Goal: Task Accomplishment & Management: Use online tool/utility

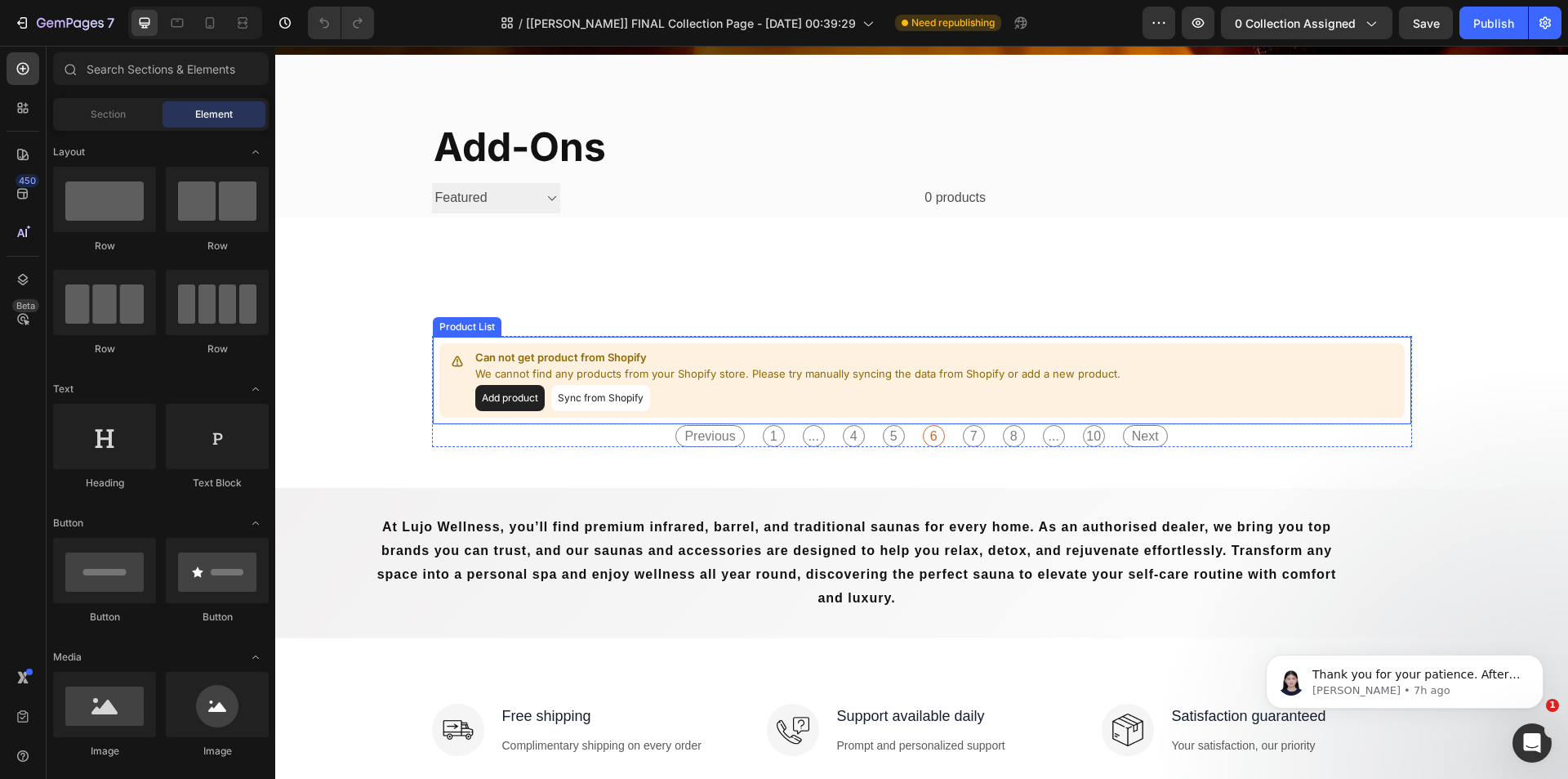
scroll to position [327, 0]
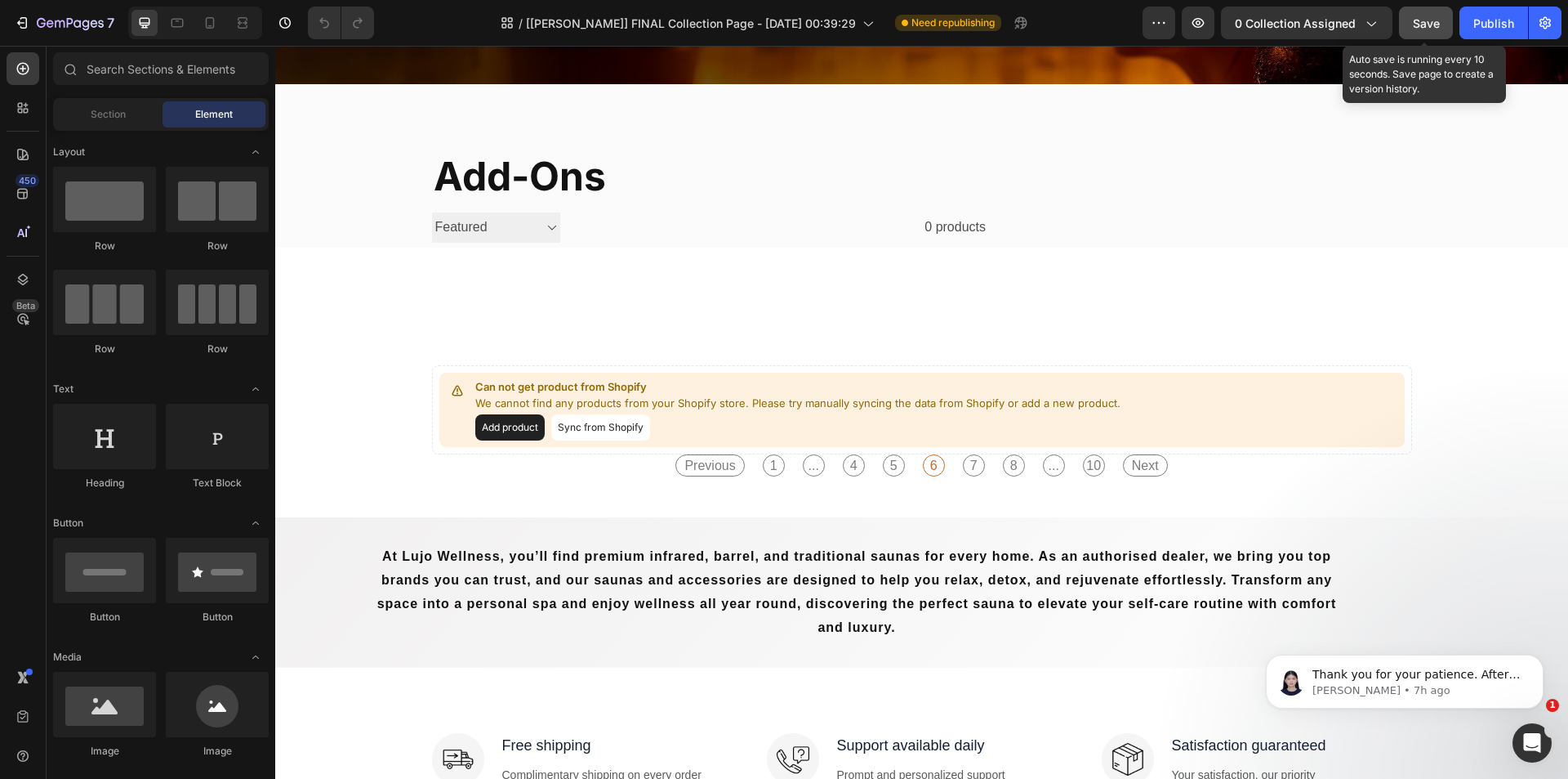
click at [1427, 18] on span "Save" at bounding box center [1426, 24] width 27 height 14
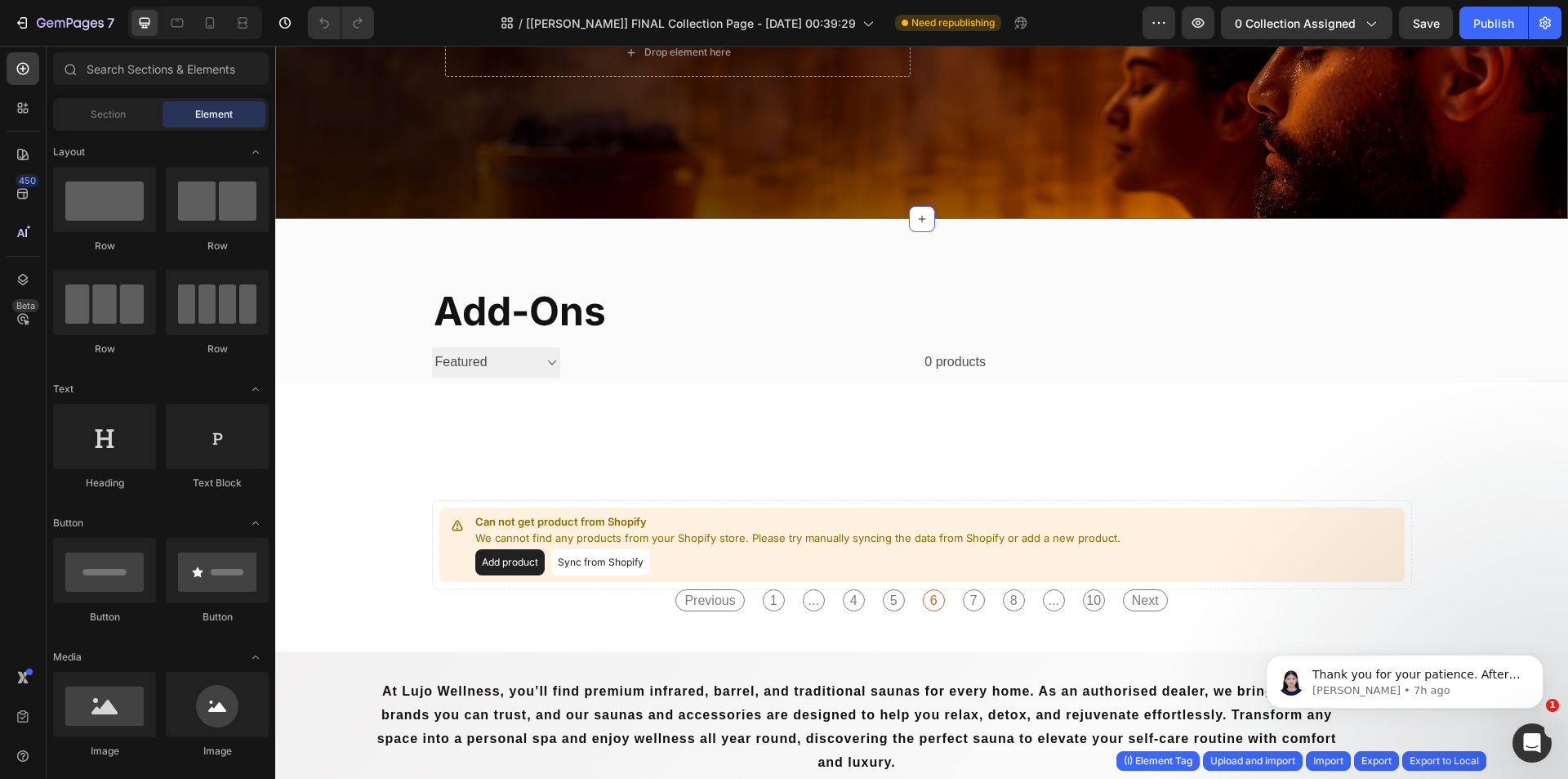
scroll to position [163, 0]
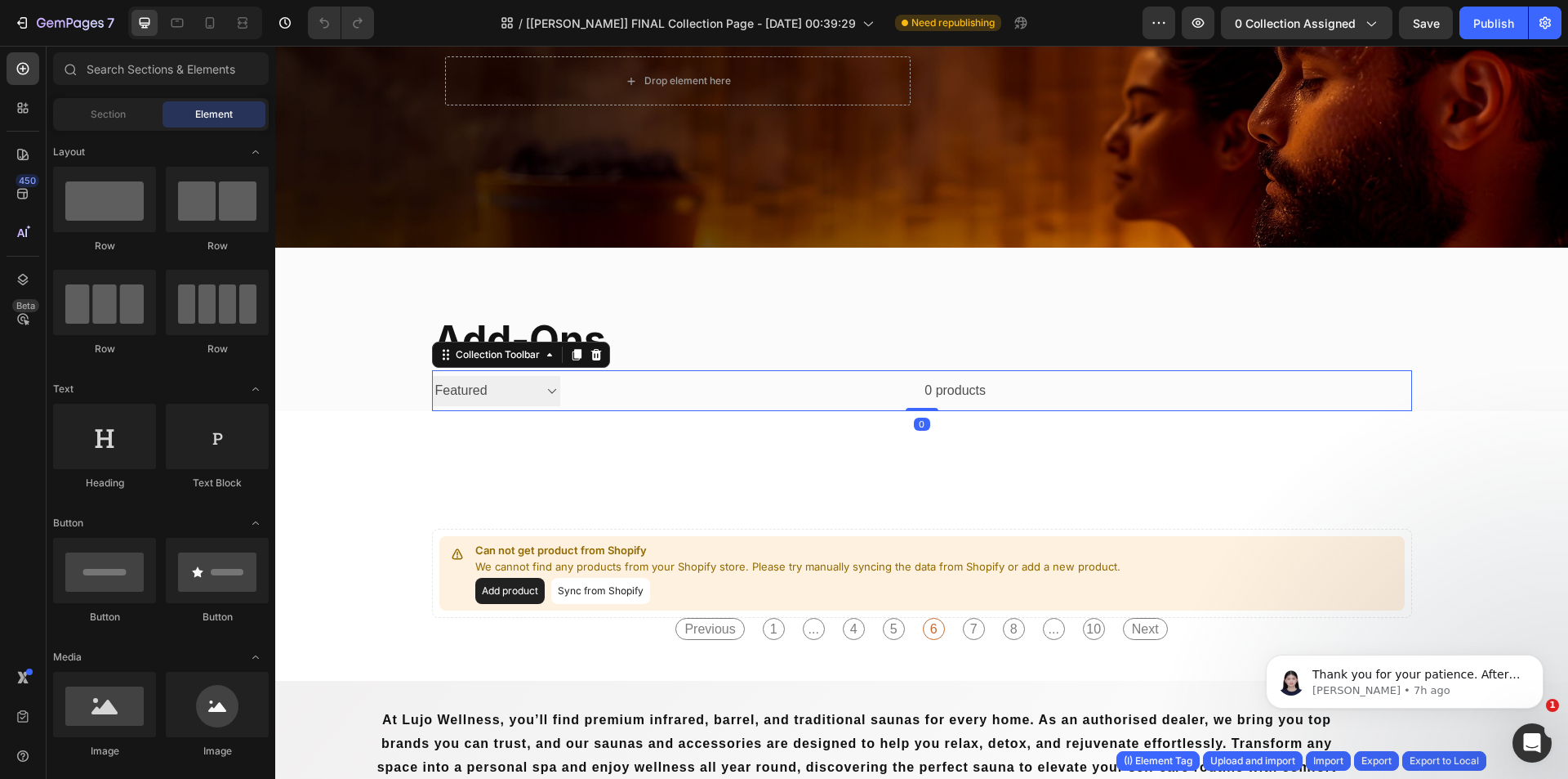
click at [1136, 383] on div at bounding box center [1199, 390] width 427 height 41
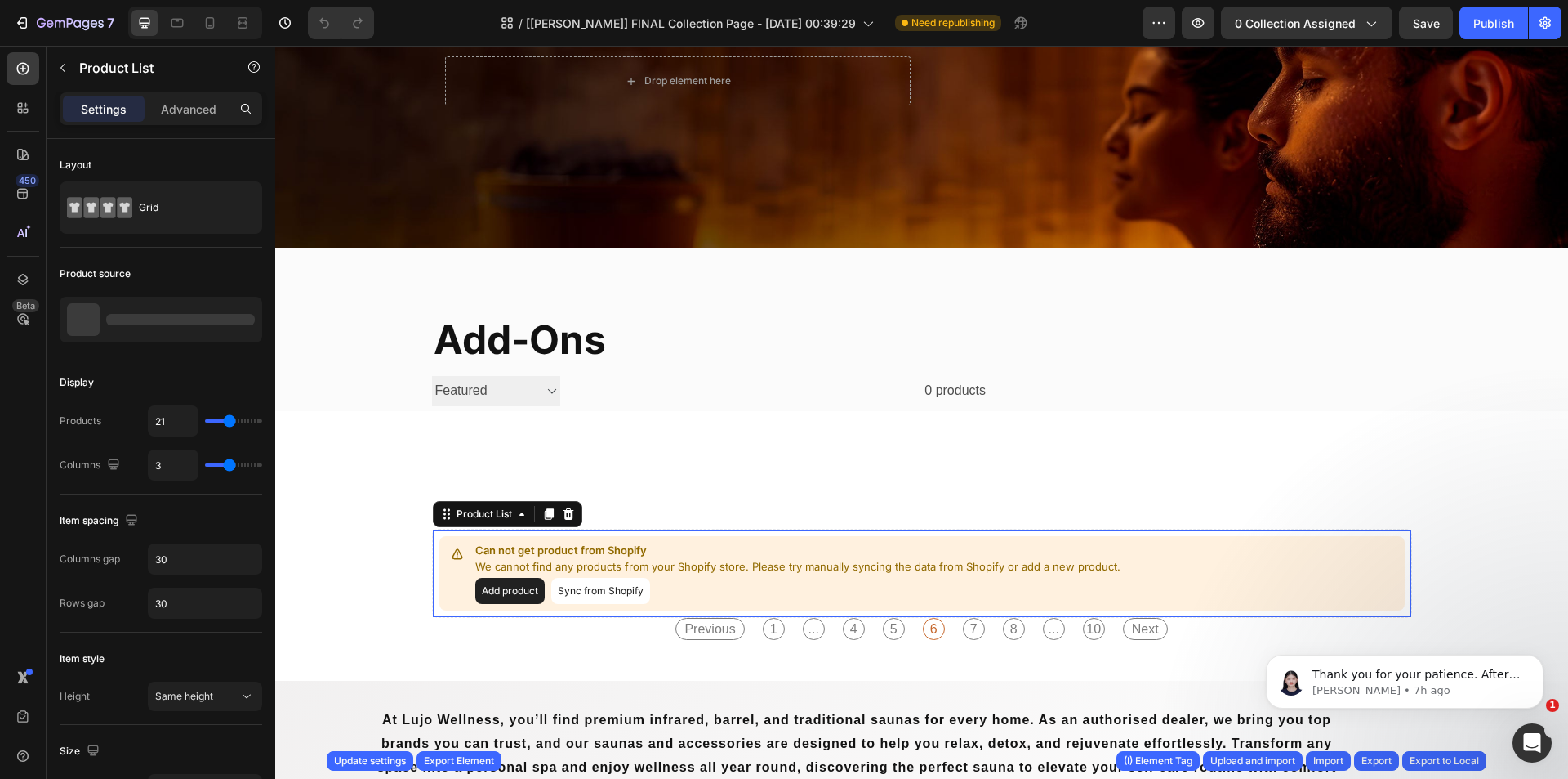
click at [1166, 617] on div "Can not get product from Shopify We cannot find any products from your Shopify …" at bounding box center [922, 573] width 980 height 89
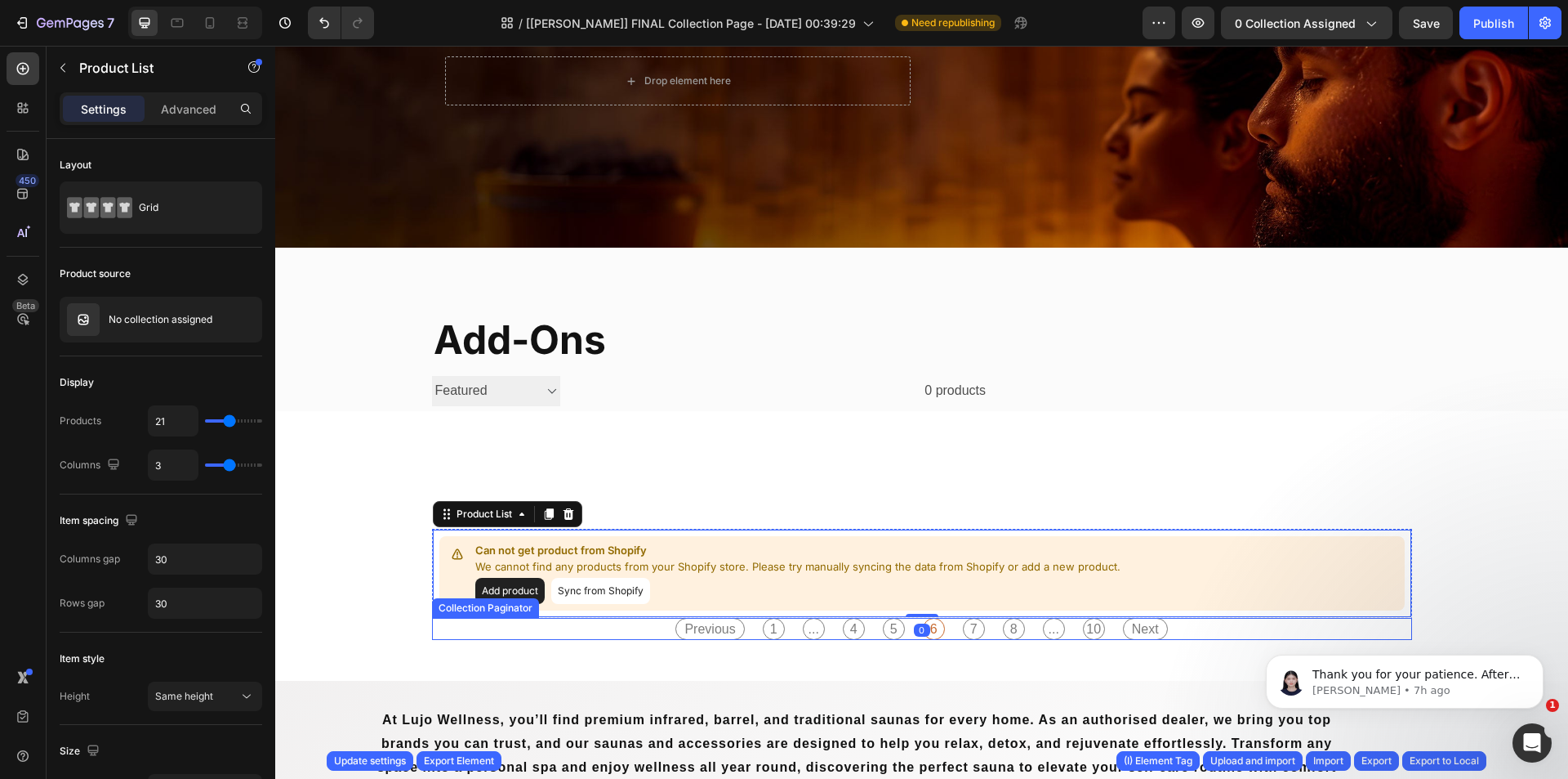
click at [1168, 626] on div "Previous 1 ... 4 5 6 7 8 ... 10 Next" at bounding box center [922, 629] width 510 height 22
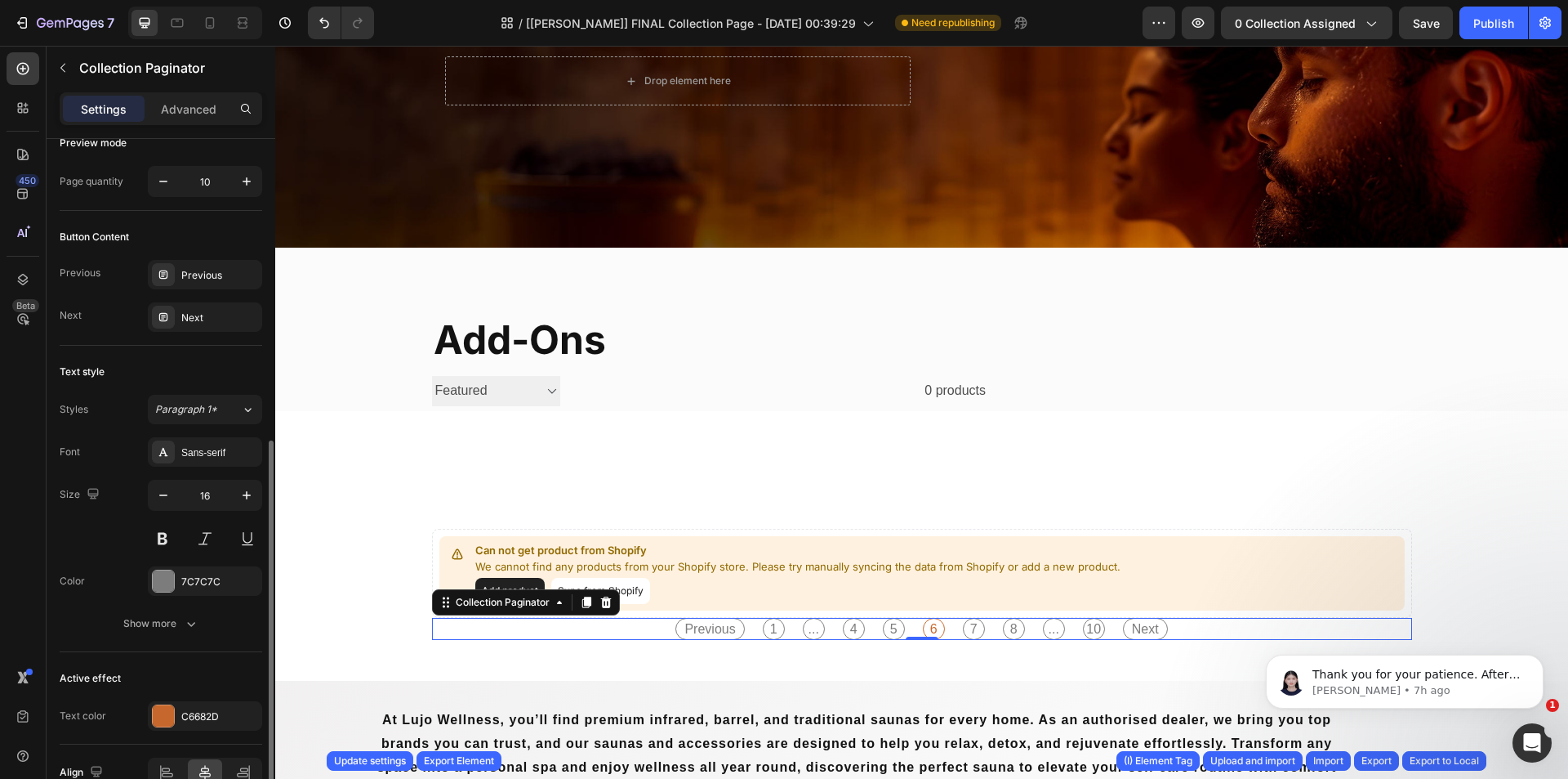
scroll to position [332, 0]
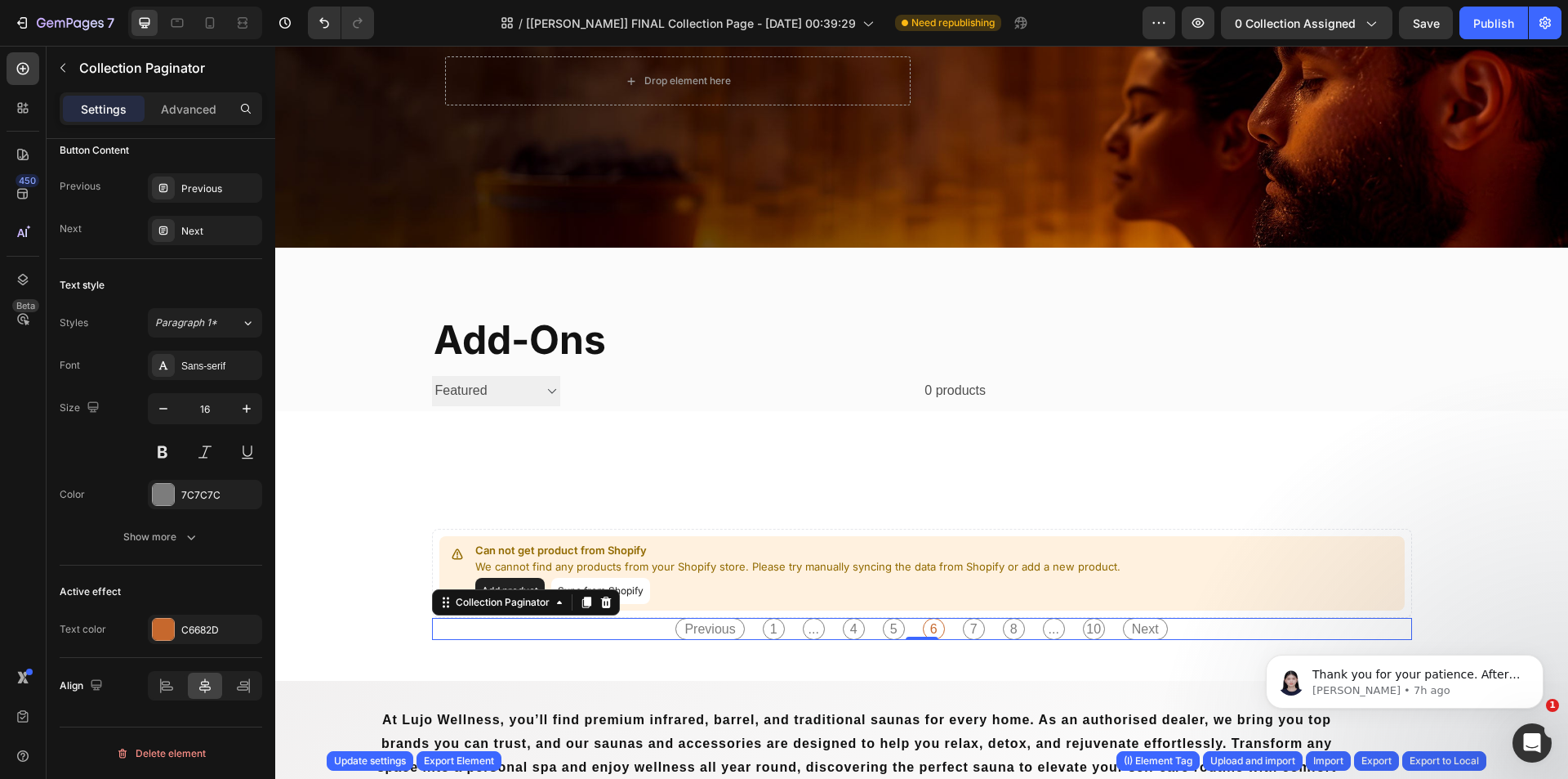
click at [667, 624] on div "Previous 1 ... 4 5 6 7 8 ... 10 Next" at bounding box center [922, 629] width 510 height 22
click at [634, 626] on div "Previous 1 ... 4 5 6 7 8 ... 10 Next" at bounding box center [922, 629] width 980 height 22
click at [641, 628] on div "Previous 1 ... 4 5 6 7 8 ... 10 Next" at bounding box center [922, 629] width 980 height 22
click at [646, 625] on div "Previous 1 ... 4 5 6 7 8 ... 10 Next" at bounding box center [922, 629] width 980 height 22
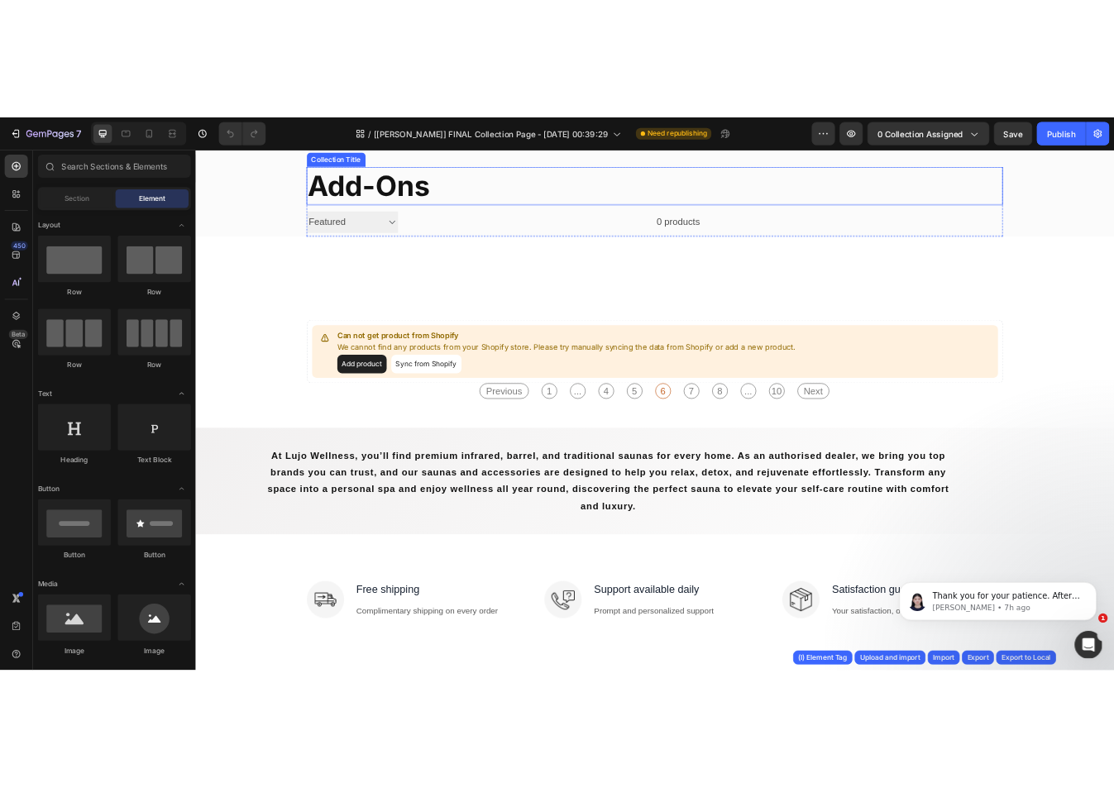
scroll to position [413, 0]
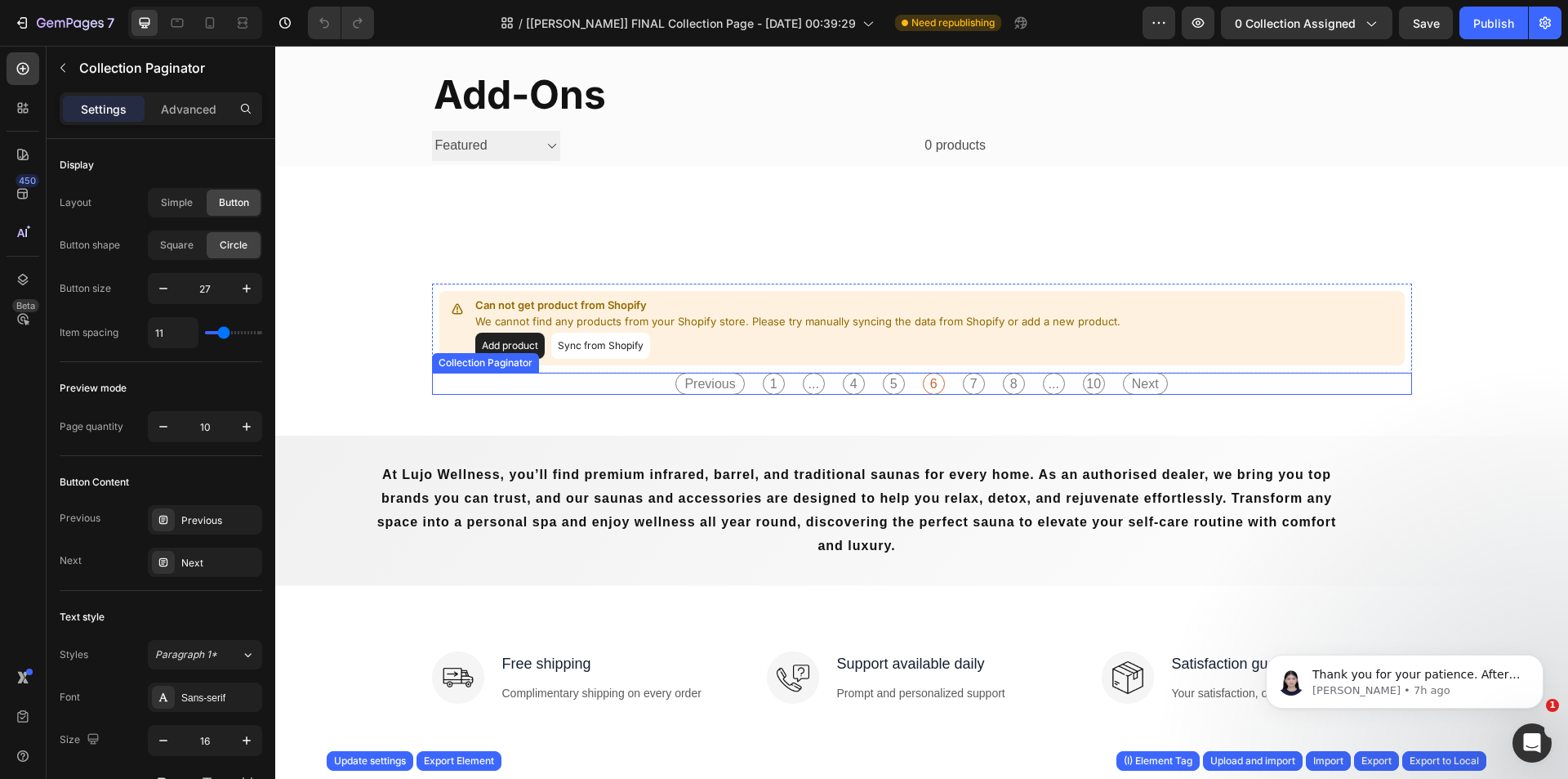
click at [629, 383] on div "Previous 1 ... 4 5 6 7 8 ... 10 Next" at bounding box center [922, 384] width 980 height 22
click at [647, 381] on div "Previous 1 ... 4 5 6 7 8 ... 10 Next" at bounding box center [922, 384] width 980 height 22
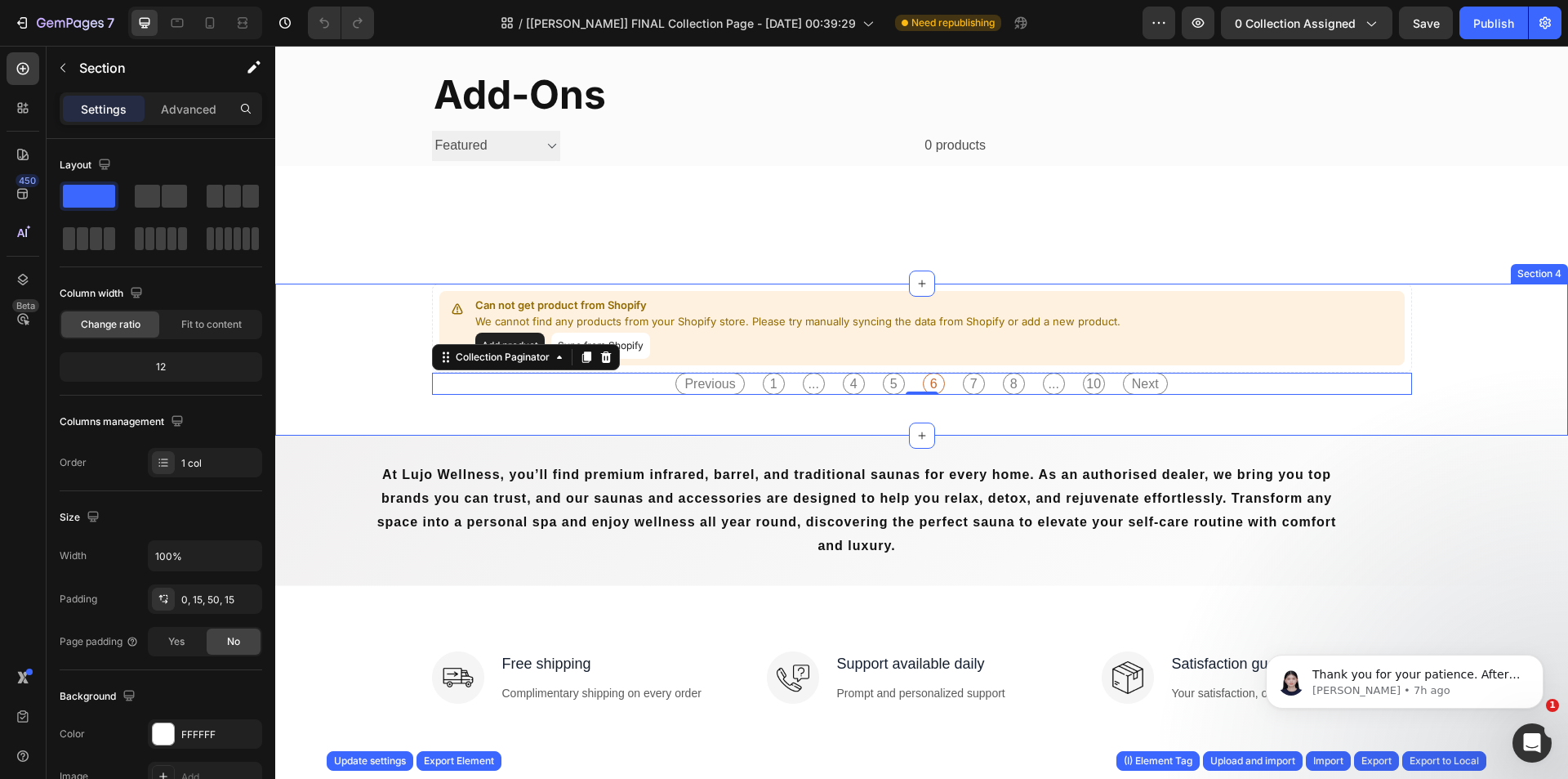
click at [1041, 416] on div "Can not get product from Shopify We cannot find any products from your Shopify …" at bounding box center [922, 360] width 1293 height 152
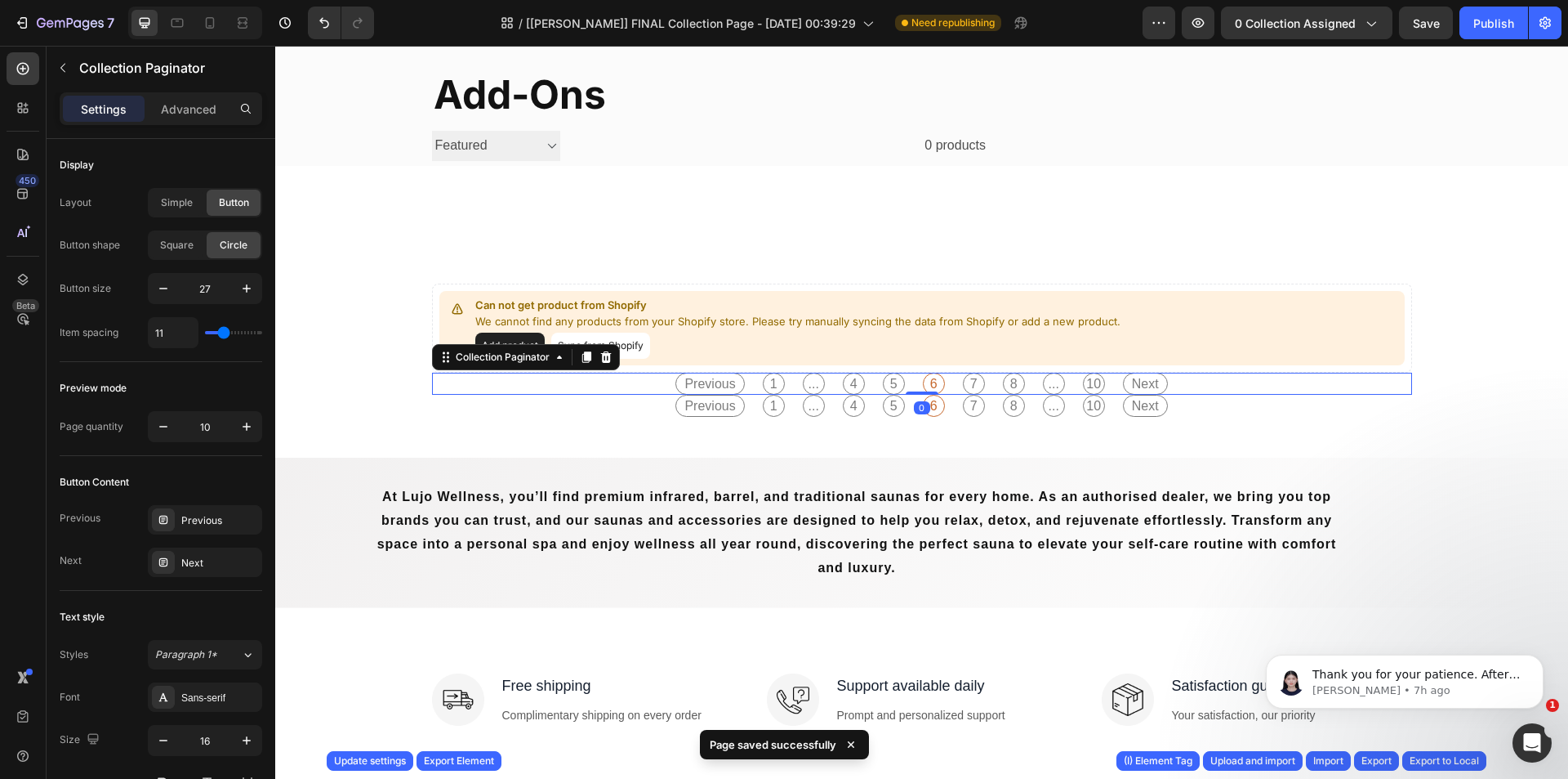
click at [1220, 373] on div "Previous 1 ... 4 5 6 7 8 ... 10 Next" at bounding box center [922, 384] width 980 height 22
click at [1218, 385] on div "Previous 1 ... 4 5 6 7 8 ... 10 Next" at bounding box center [922, 384] width 980 height 22
click at [602, 361] on icon at bounding box center [606, 357] width 13 height 13
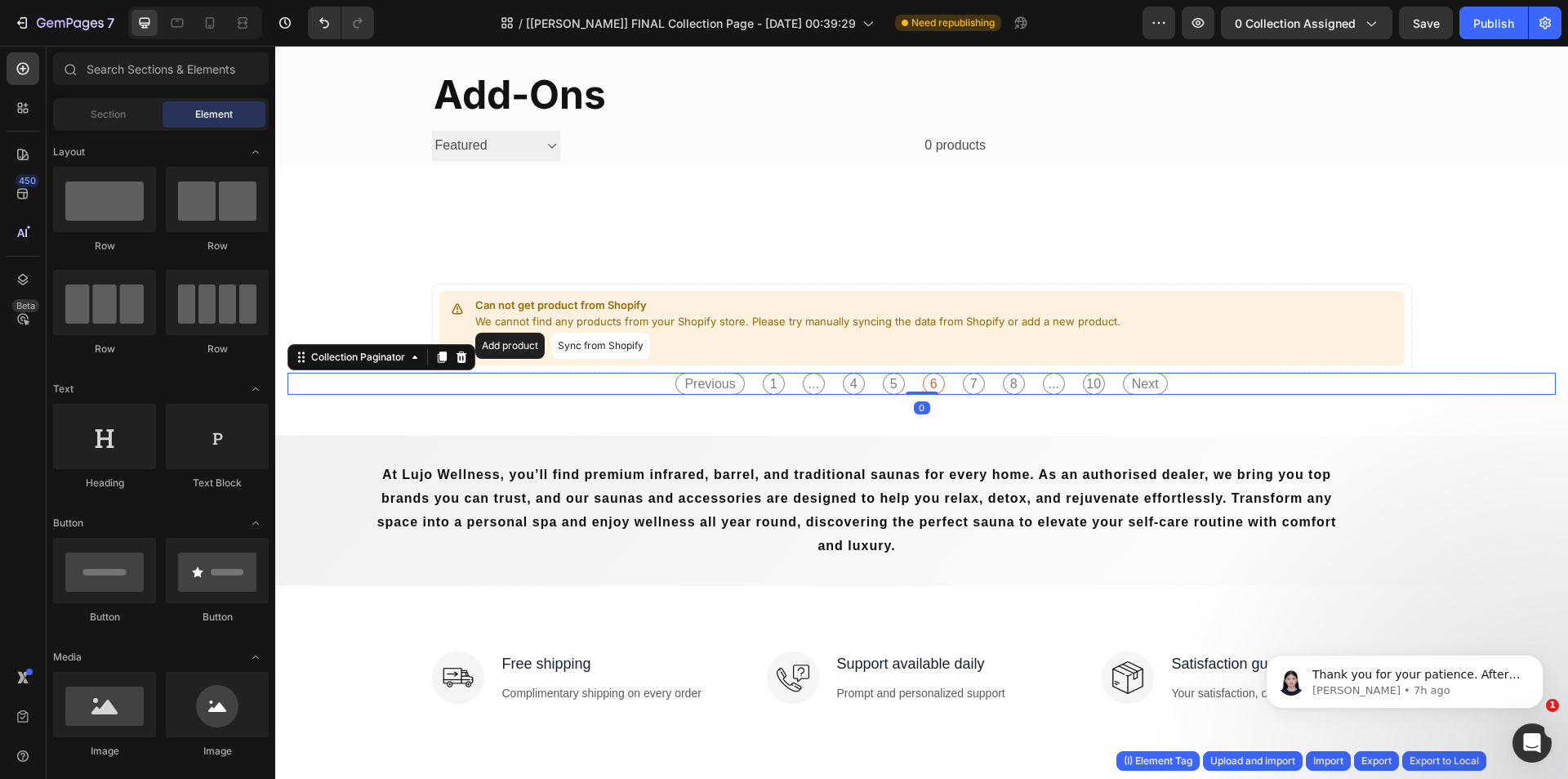
click at [1198, 390] on div "Previous 1 ... 4 5 6 7 8 ... 10 Next" at bounding box center [922, 384] width 1269 height 22
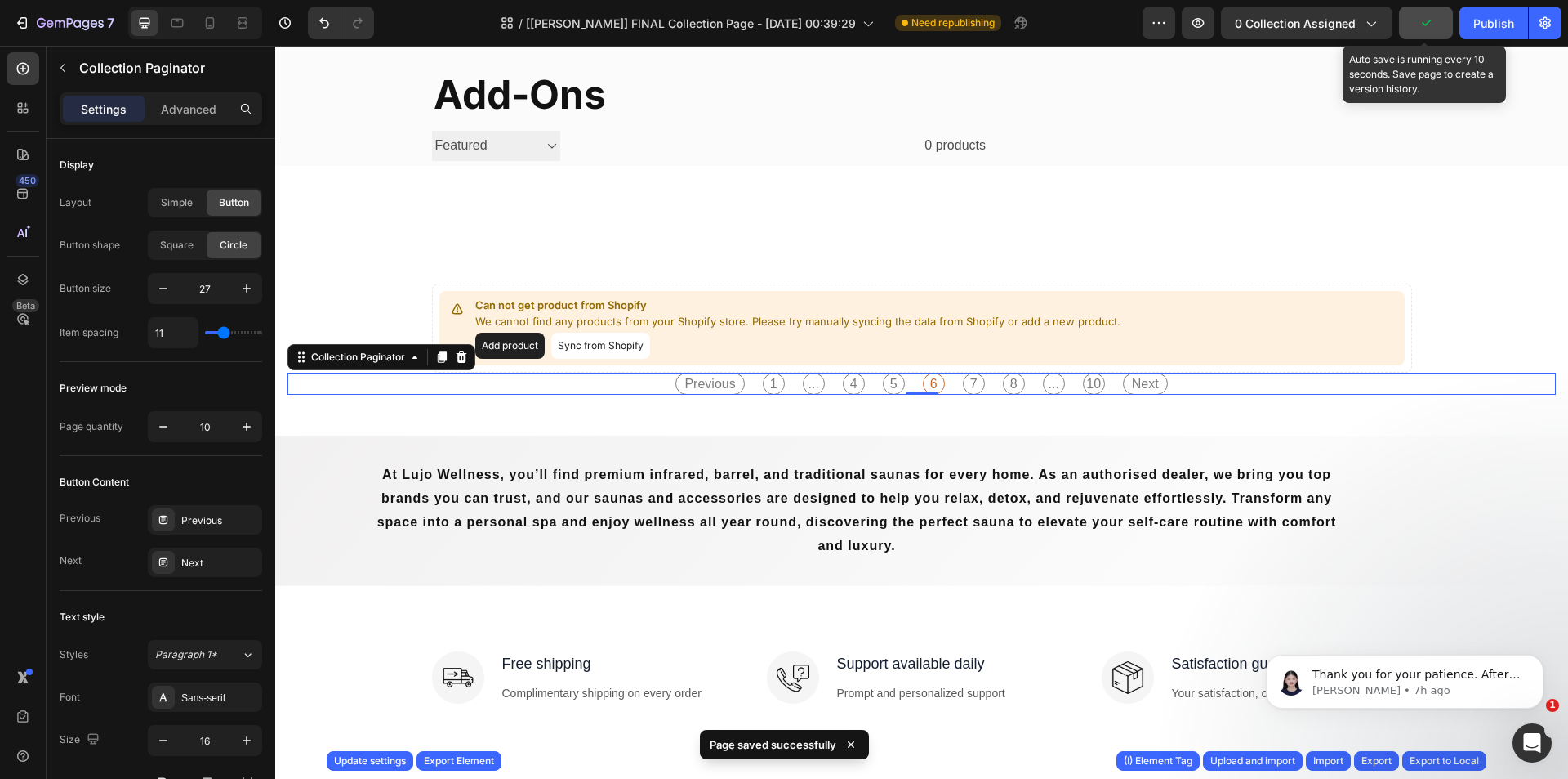
click at [1413, 14] on button "button" at bounding box center [1426, 23] width 54 height 33
click at [1415, 8] on button "Save" at bounding box center [1426, 23] width 54 height 33
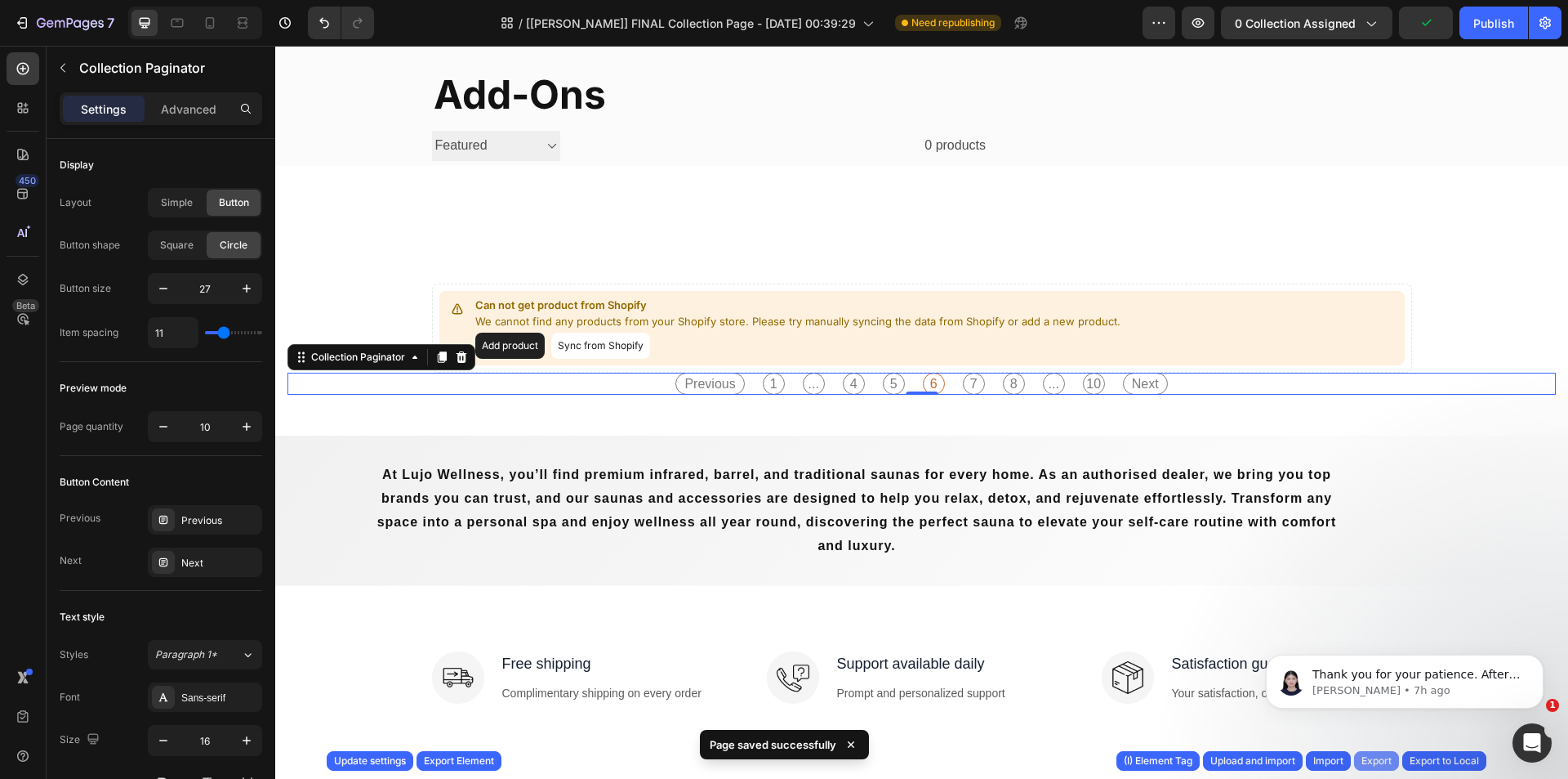
drag, startPoint x: 1379, startPoint y: 758, endPoint x: 111, endPoint y: 69, distance: 1443.1
click at [1379, 750] on div "Export" at bounding box center [1376, 760] width 31 height 15
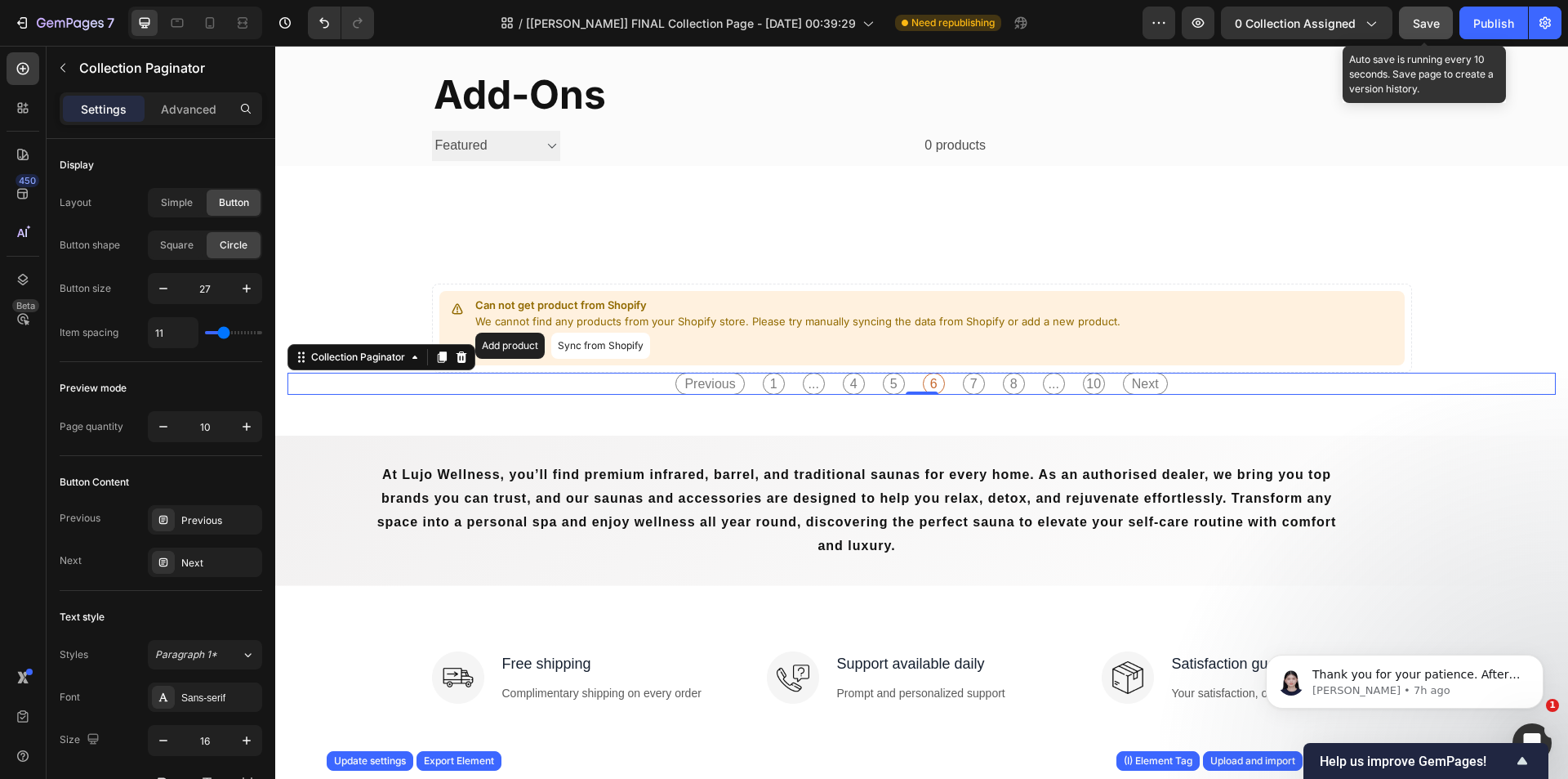
drag, startPoint x: 1428, startPoint y: 31, endPoint x: 1152, endPoint y: 5, distance: 277.2
click at [1428, 31] on div "Save" at bounding box center [1426, 23] width 27 height 17
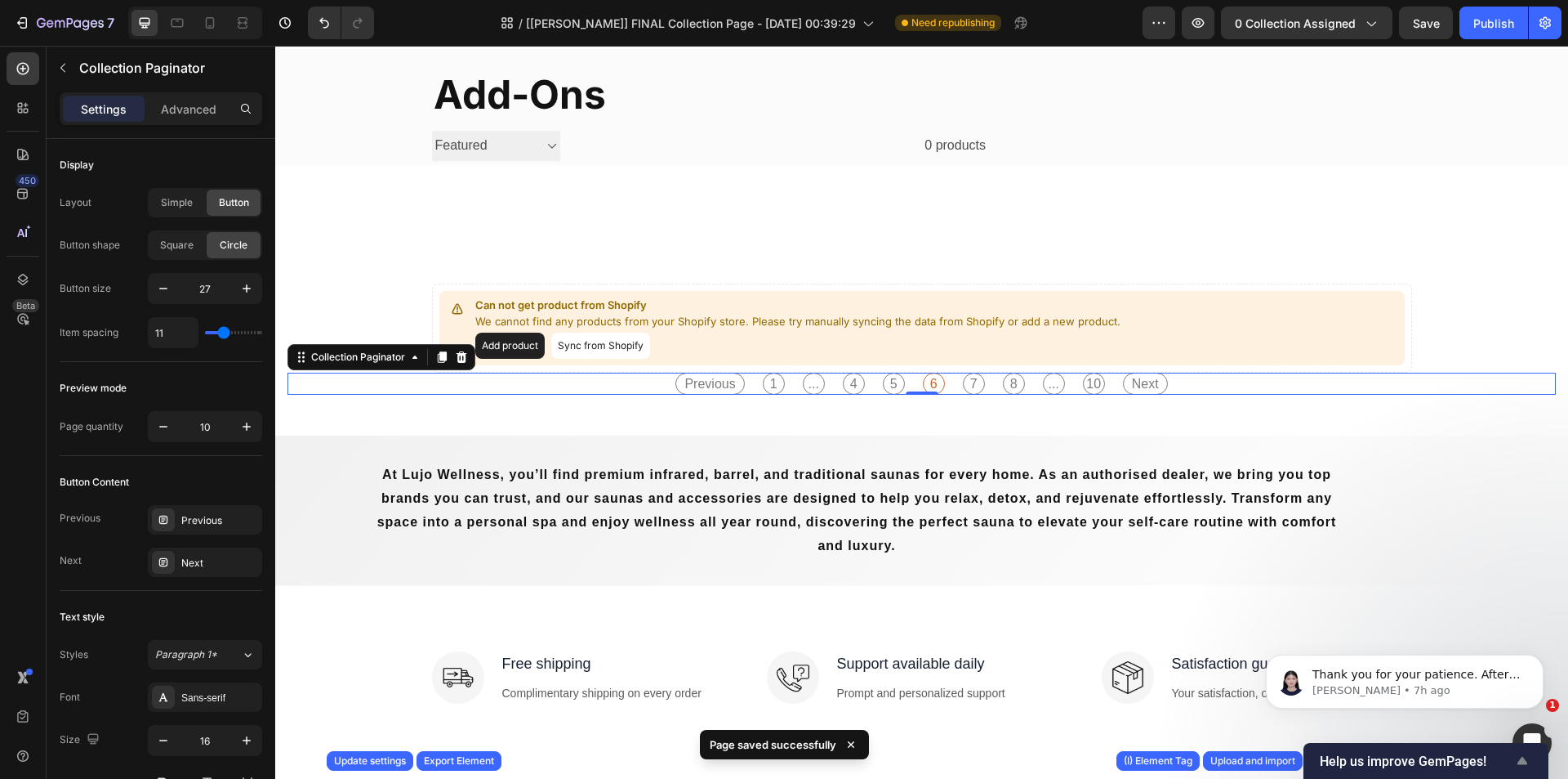
click at [1522, 750] on icon "Show survey - Help us improve GemPages!" at bounding box center [1523, 760] width 10 height 7
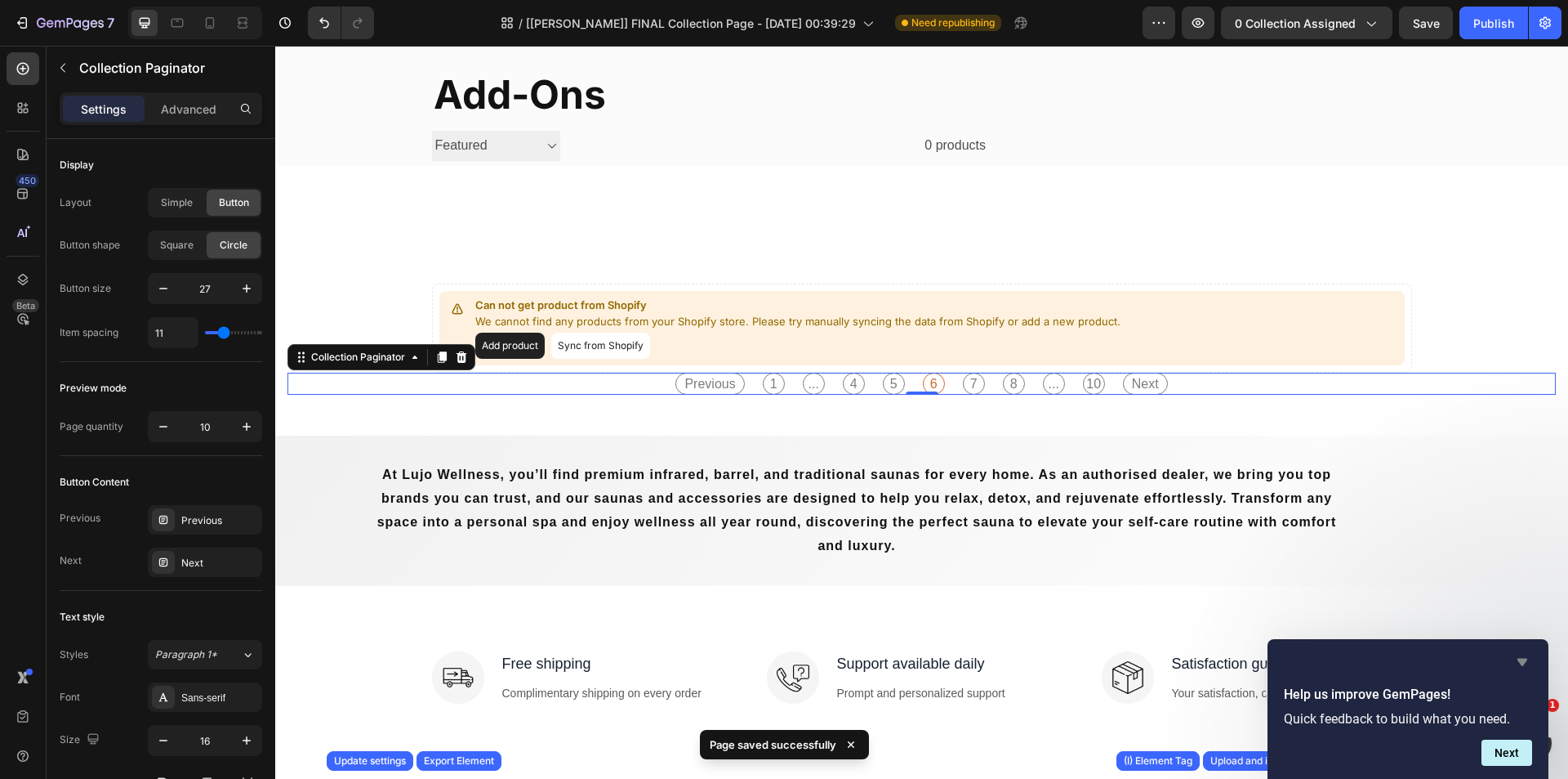
click at [1517, 660] on icon "Hide survey" at bounding box center [1523, 662] width 20 height 20
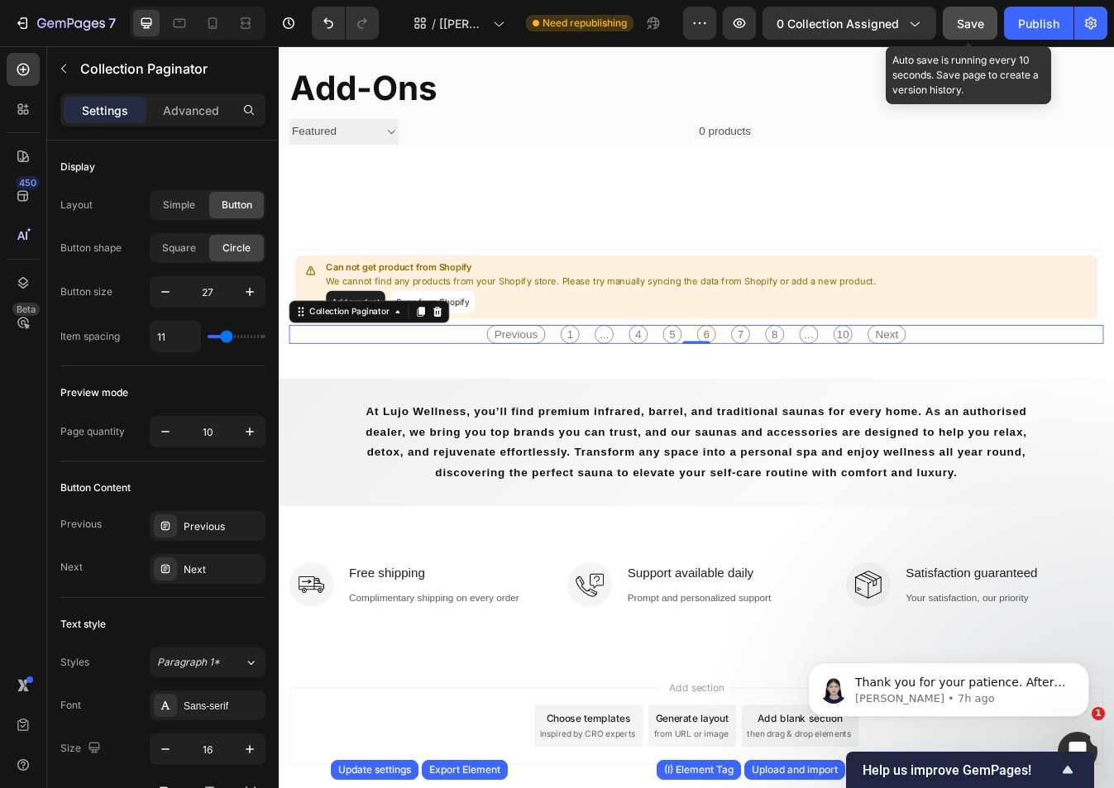
click at [966, 32] on button "Save" at bounding box center [970, 23] width 55 height 33
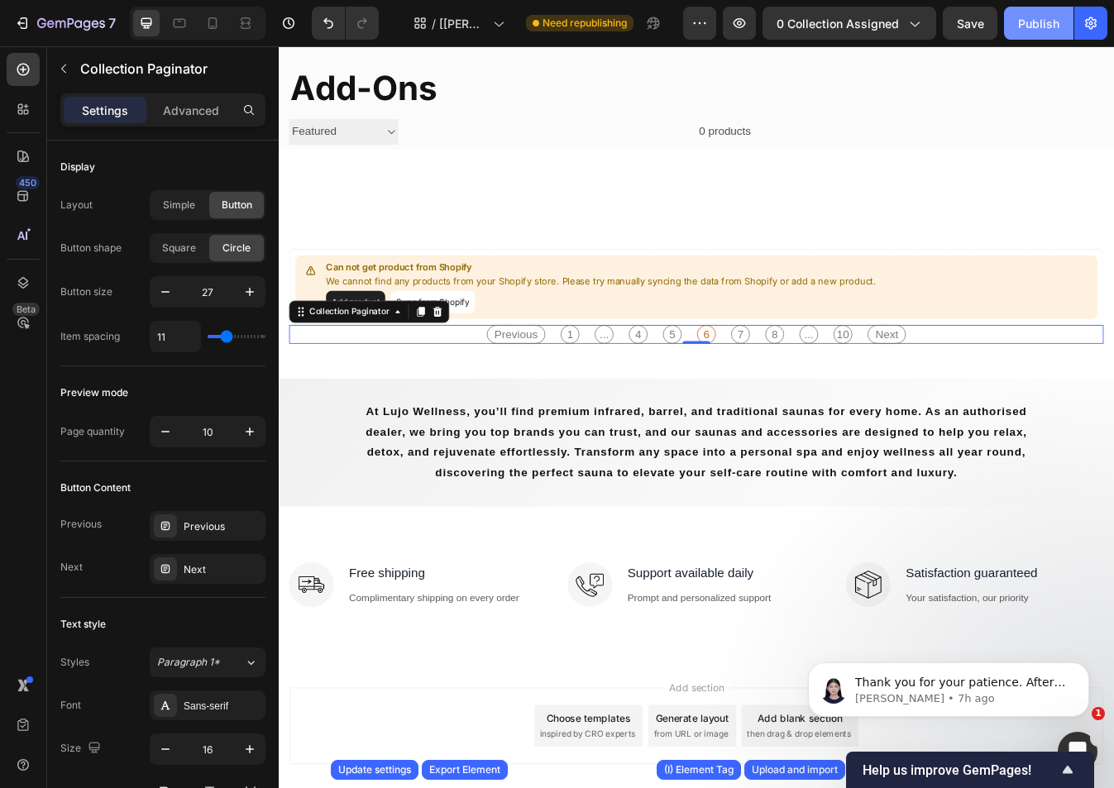
click at [1050, 23] on div "Publish" at bounding box center [1038, 23] width 41 height 17
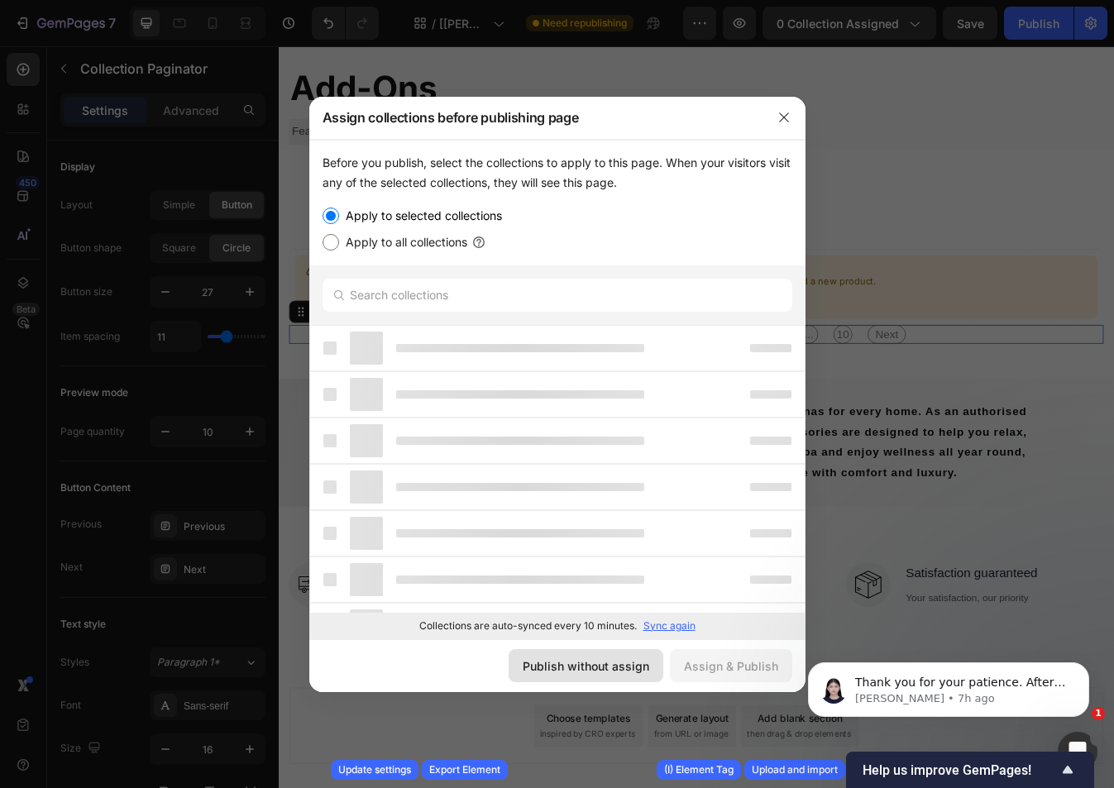
click at [628, 663] on div "Publish without assign" at bounding box center [586, 665] width 127 height 17
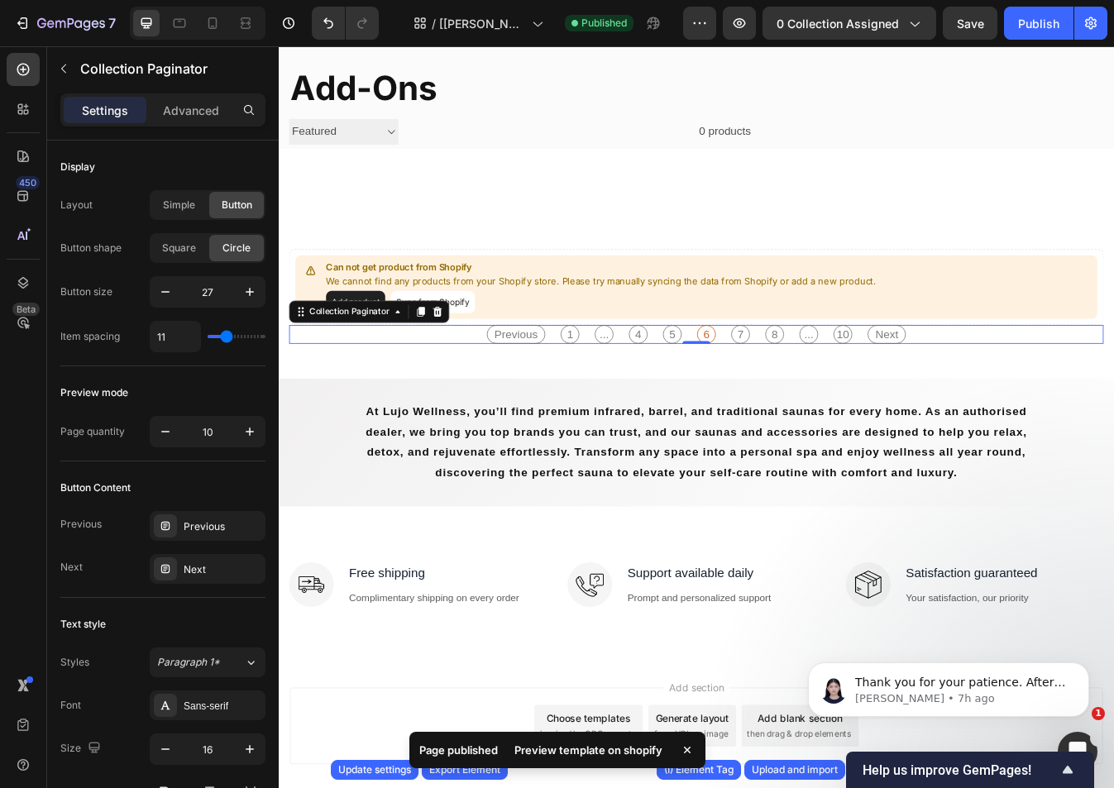
click at [622, 749] on div "Preview template on shopify" at bounding box center [588, 749] width 168 height 23
